Goal: Check status: Check status

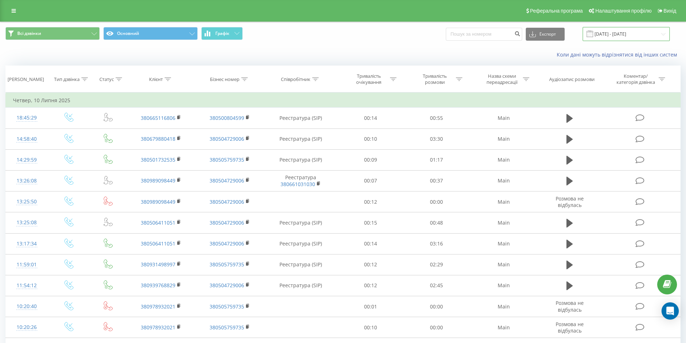
click at [334, 35] on input "[DATE] - [DATE]" at bounding box center [626, 34] width 87 height 14
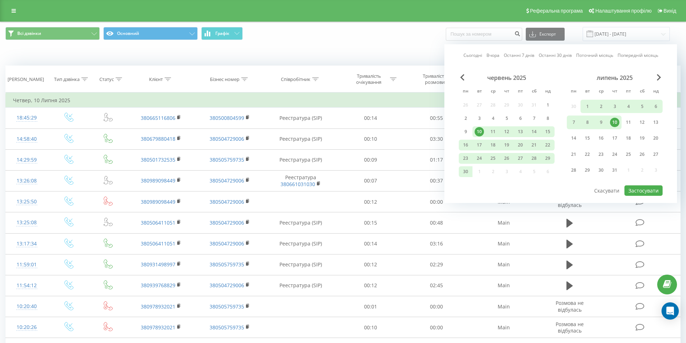
click at [334, 78] on div "липень 2025" at bounding box center [615, 77] width 96 height 7
click at [334, 76] on span "Next Month" at bounding box center [659, 77] width 4 height 6
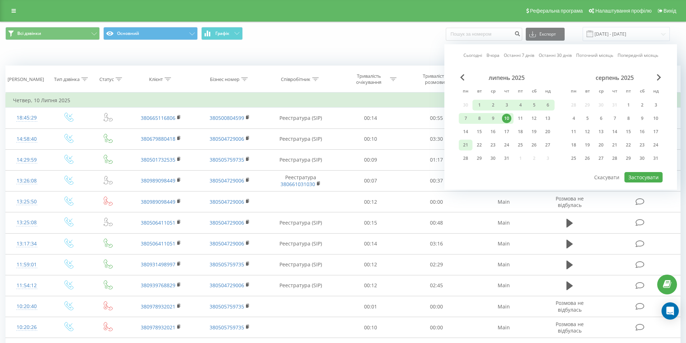
click at [334, 144] on div "21" at bounding box center [465, 144] width 9 height 9
click at [334, 175] on button "Застосувати" at bounding box center [643, 177] width 38 height 10
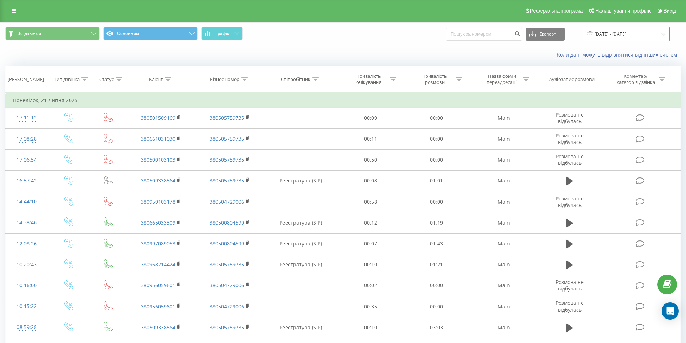
click at [334, 33] on input "21.07.2025 - 21.07.2025" at bounding box center [626, 34] width 87 height 14
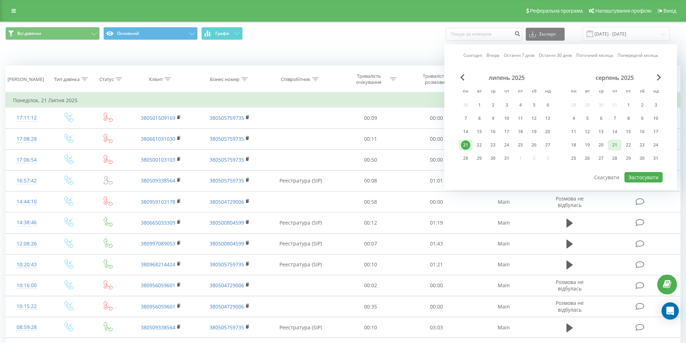
click at [334, 145] on div "21" at bounding box center [614, 144] width 9 height 9
click at [334, 177] on button "Застосувати" at bounding box center [643, 177] width 38 height 10
type input "21.08.2025 - 21.08.2025"
